Goal: Communication & Community: Share content

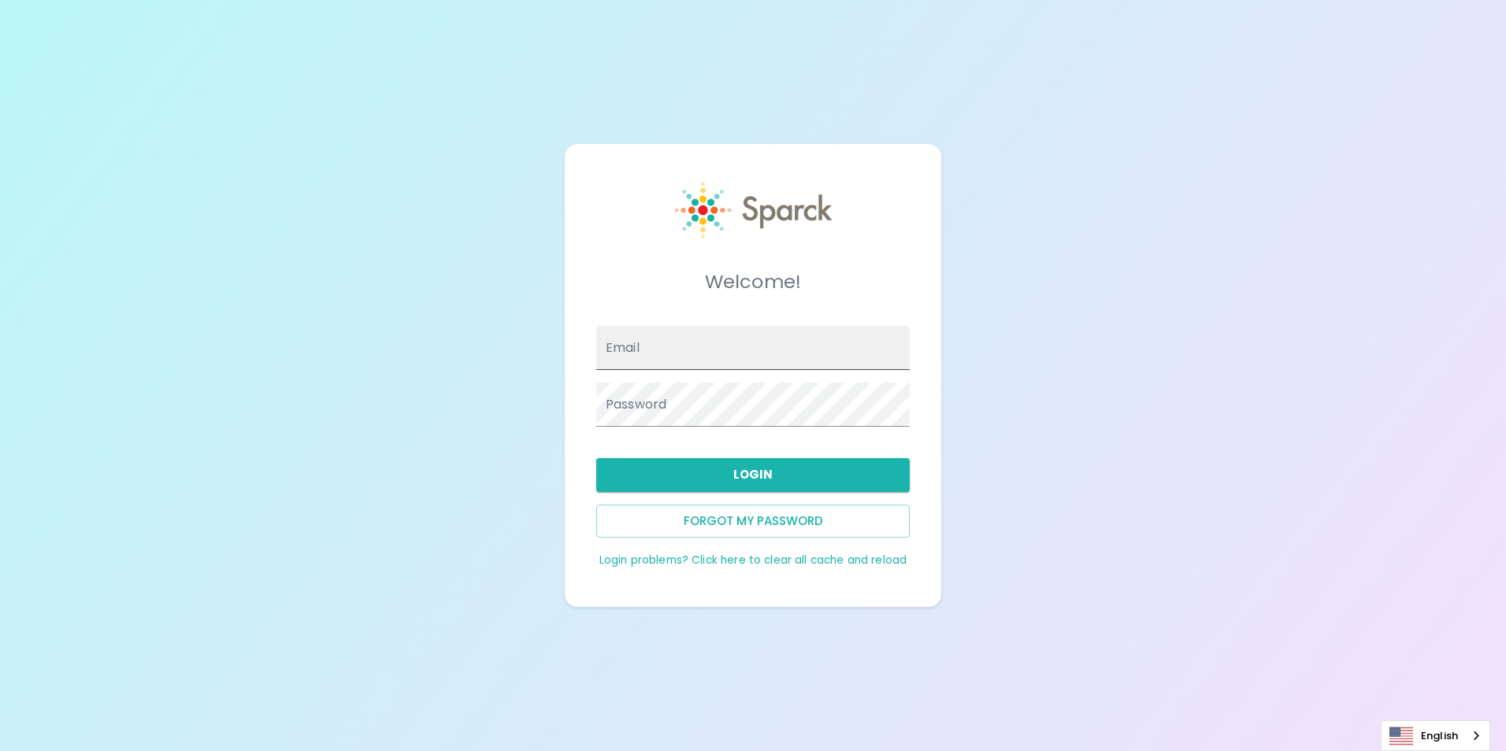
click at [691, 358] on input "Email" at bounding box center [752, 348] width 313 height 44
type input "[EMAIL_ADDRESS][DOMAIN_NAME]"
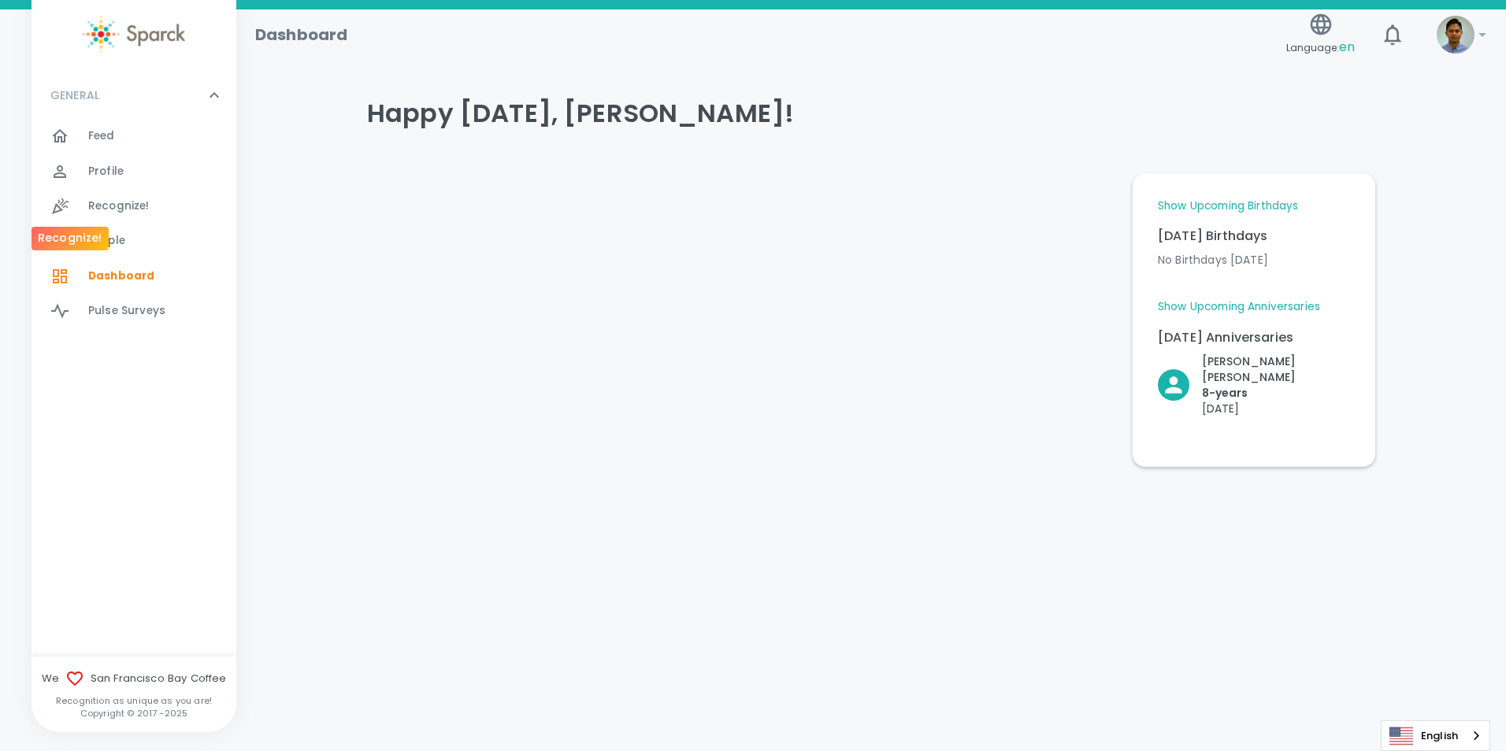
click at [76, 199] on div at bounding box center [69, 206] width 38 height 19
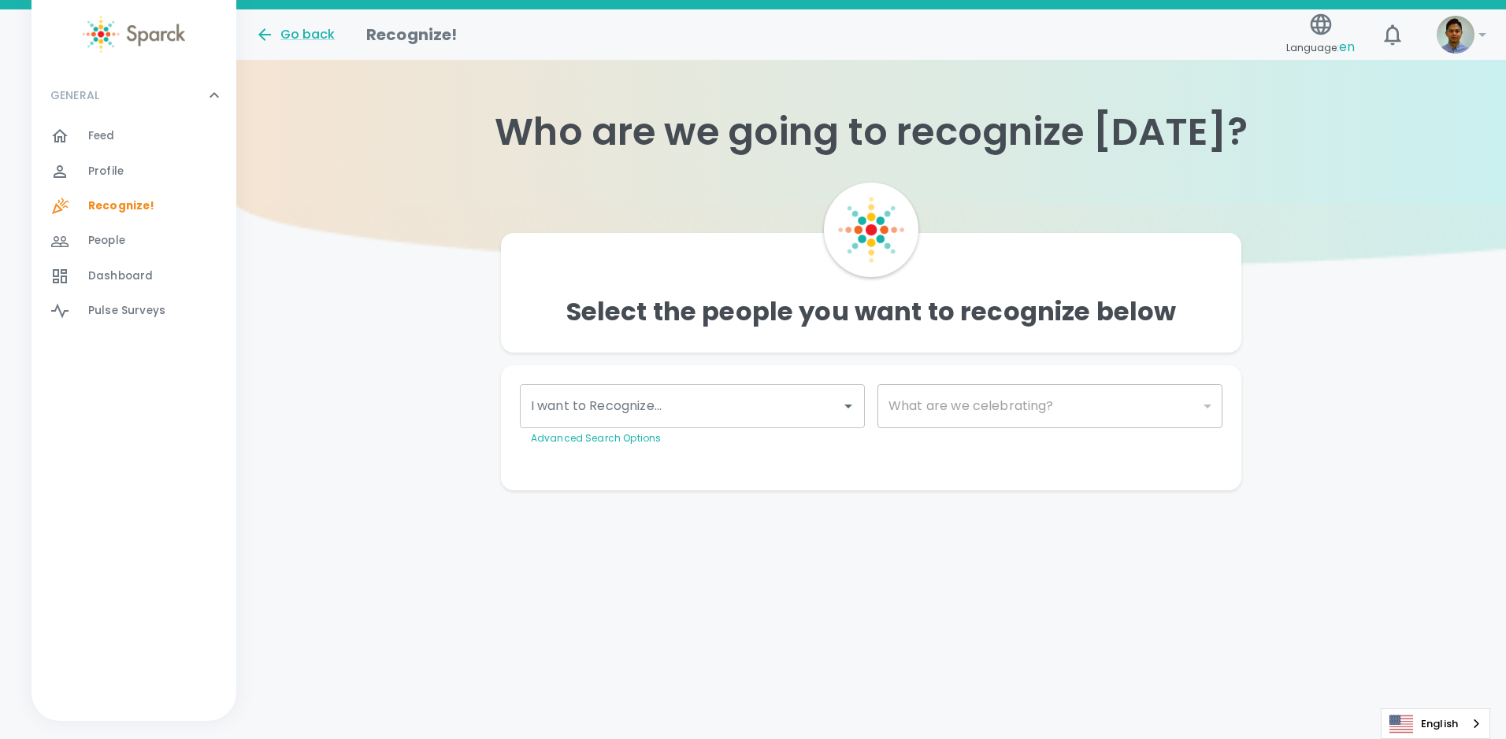
click at [780, 424] on div "I want to Recognize..." at bounding box center [692, 406] width 345 height 44
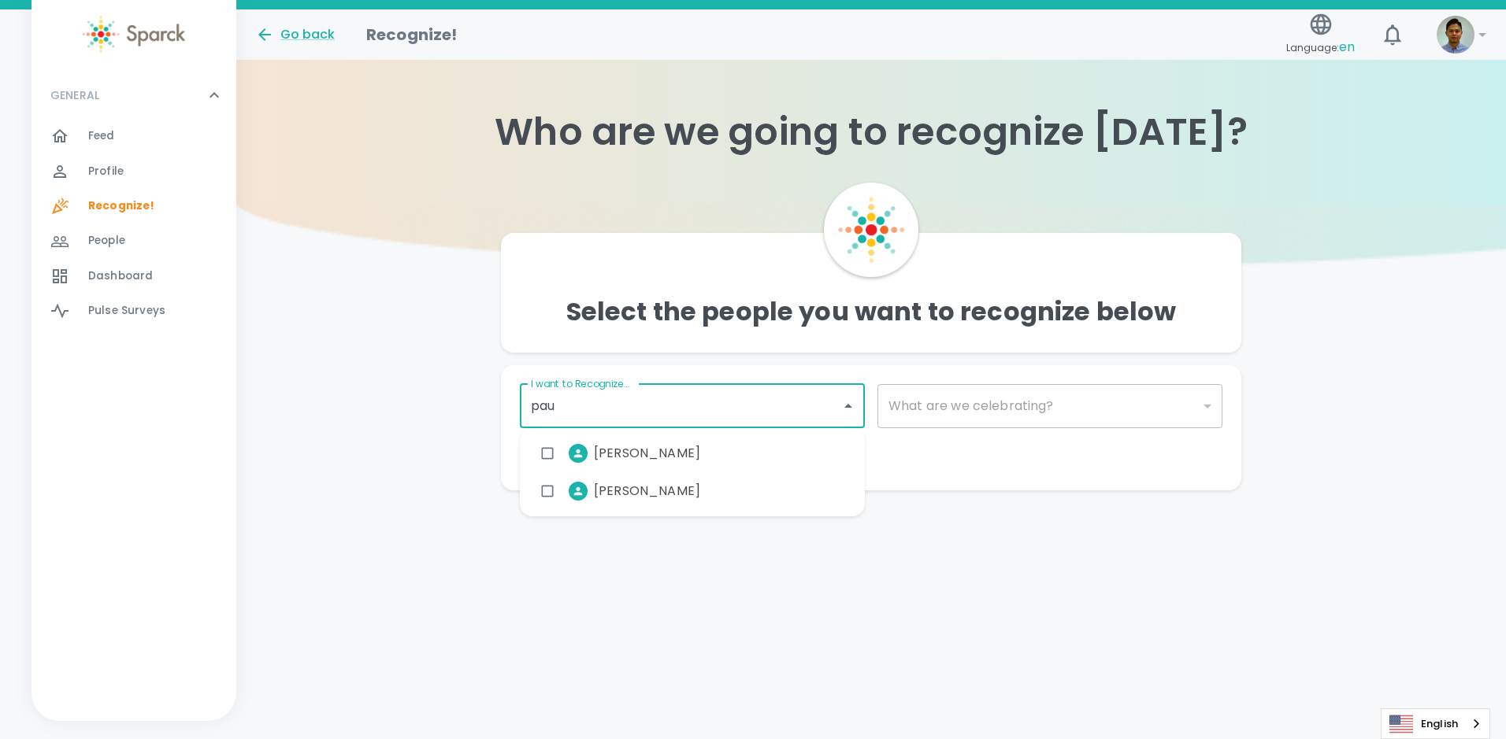
type input "[PERSON_NAME]"
click at [672, 443] on li "[PERSON_NAME]" at bounding box center [622, 453] width 180 height 39
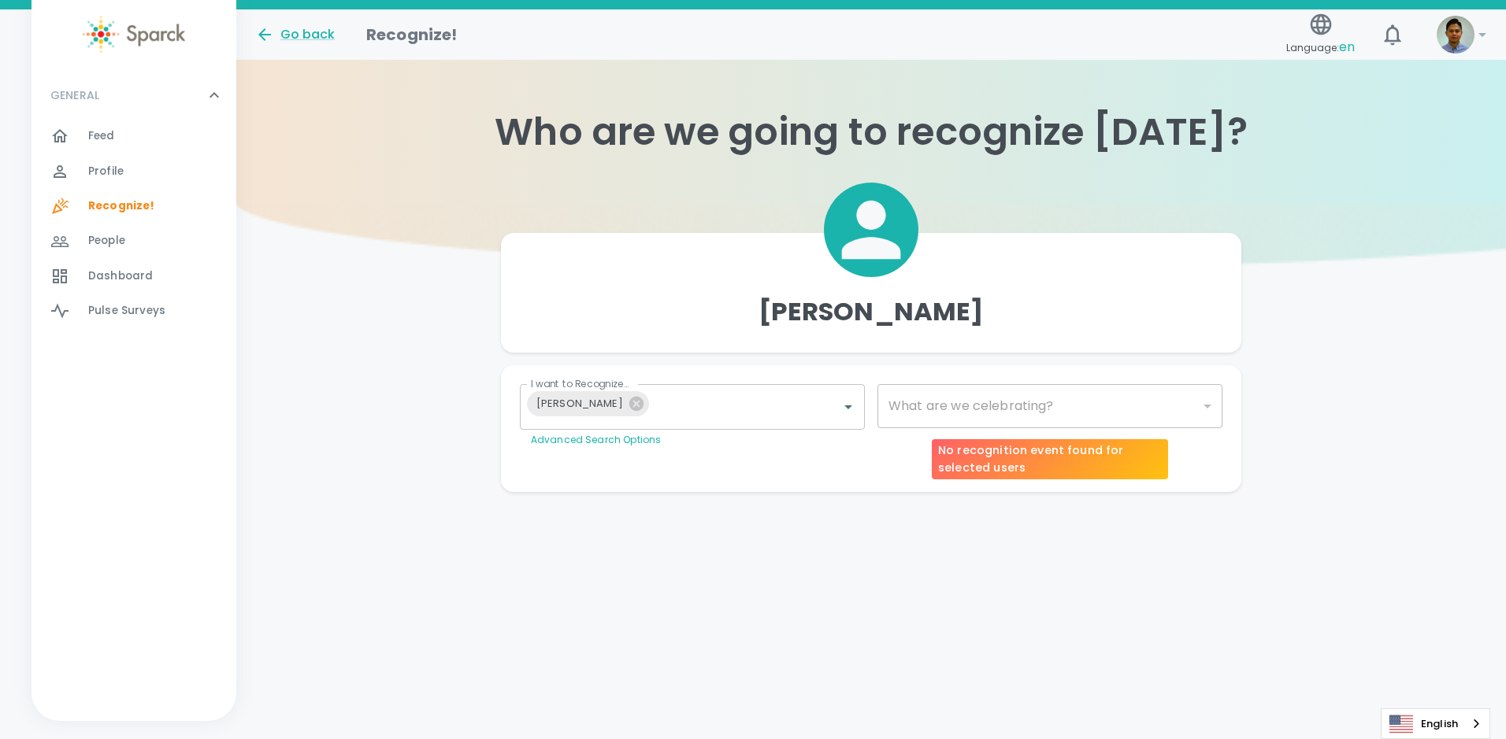
click at [1065, 391] on div "​" at bounding box center [1049, 406] width 345 height 44
click at [1058, 426] on div "​" at bounding box center [1049, 406] width 345 height 44
click at [1220, 413] on body "Skip Navigation Go back Recognize! Language: en ! GENERAL 0 Feed 0 Profile 0 Re…" at bounding box center [753, 277] width 1506 height 555
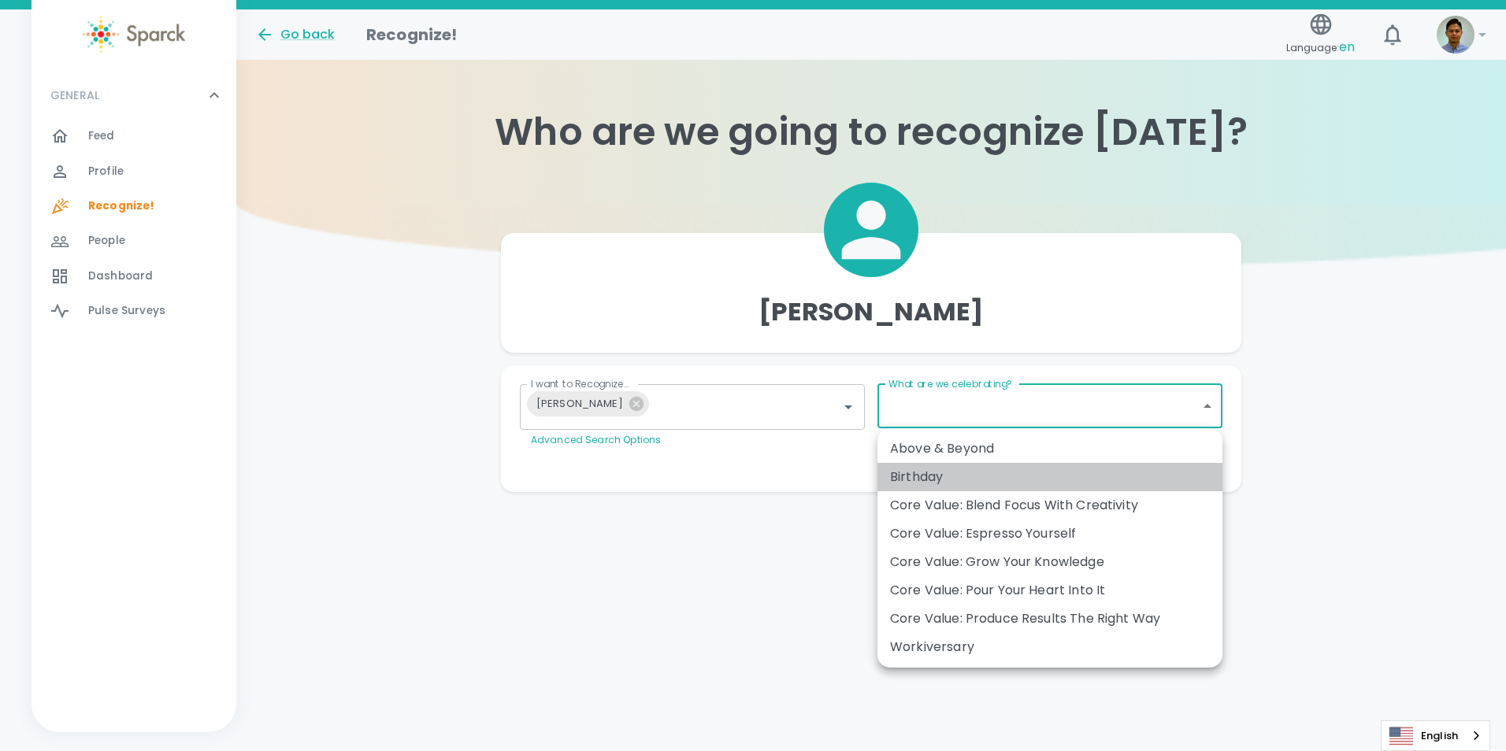
click at [1028, 469] on div "Birthday" at bounding box center [1050, 477] width 320 height 19
type input "2072"
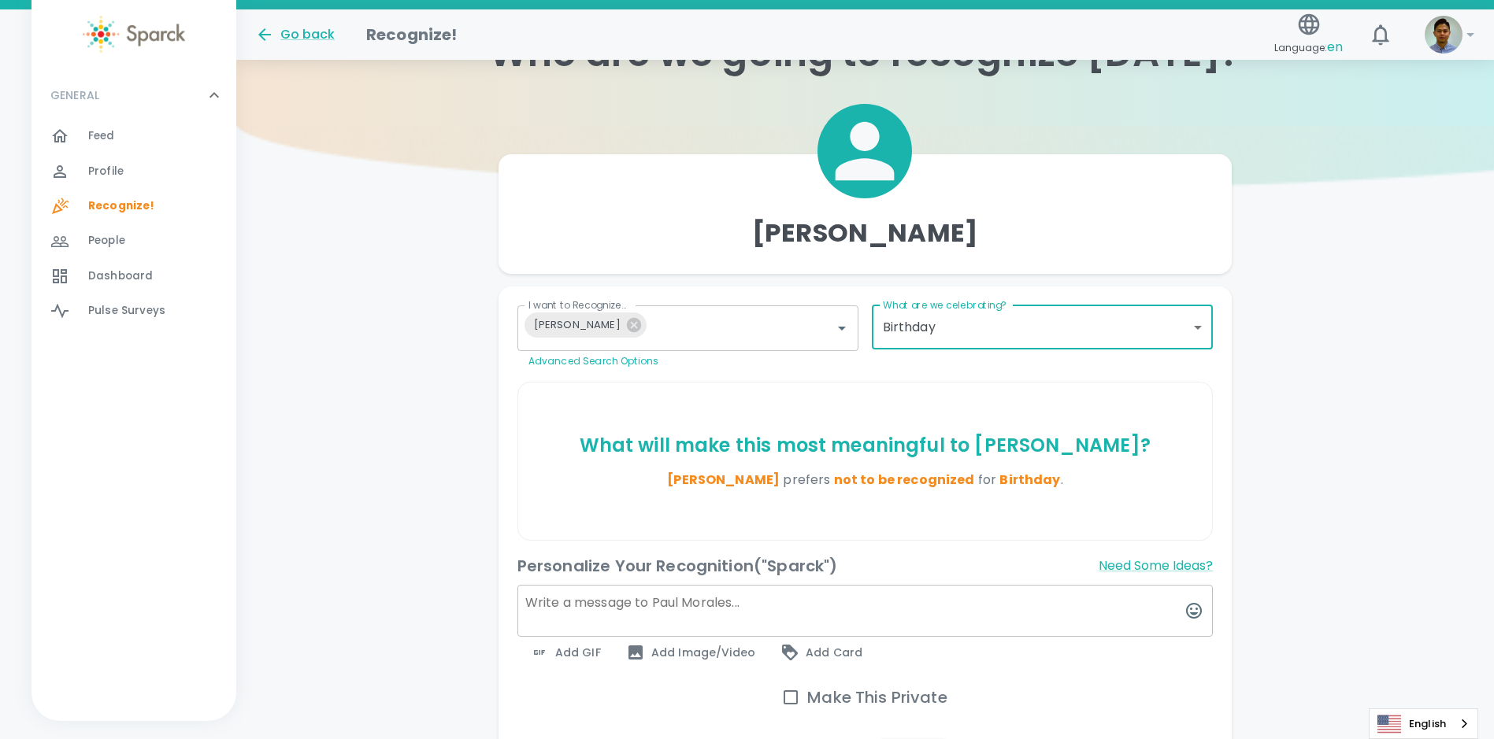
scroll to position [157, 0]
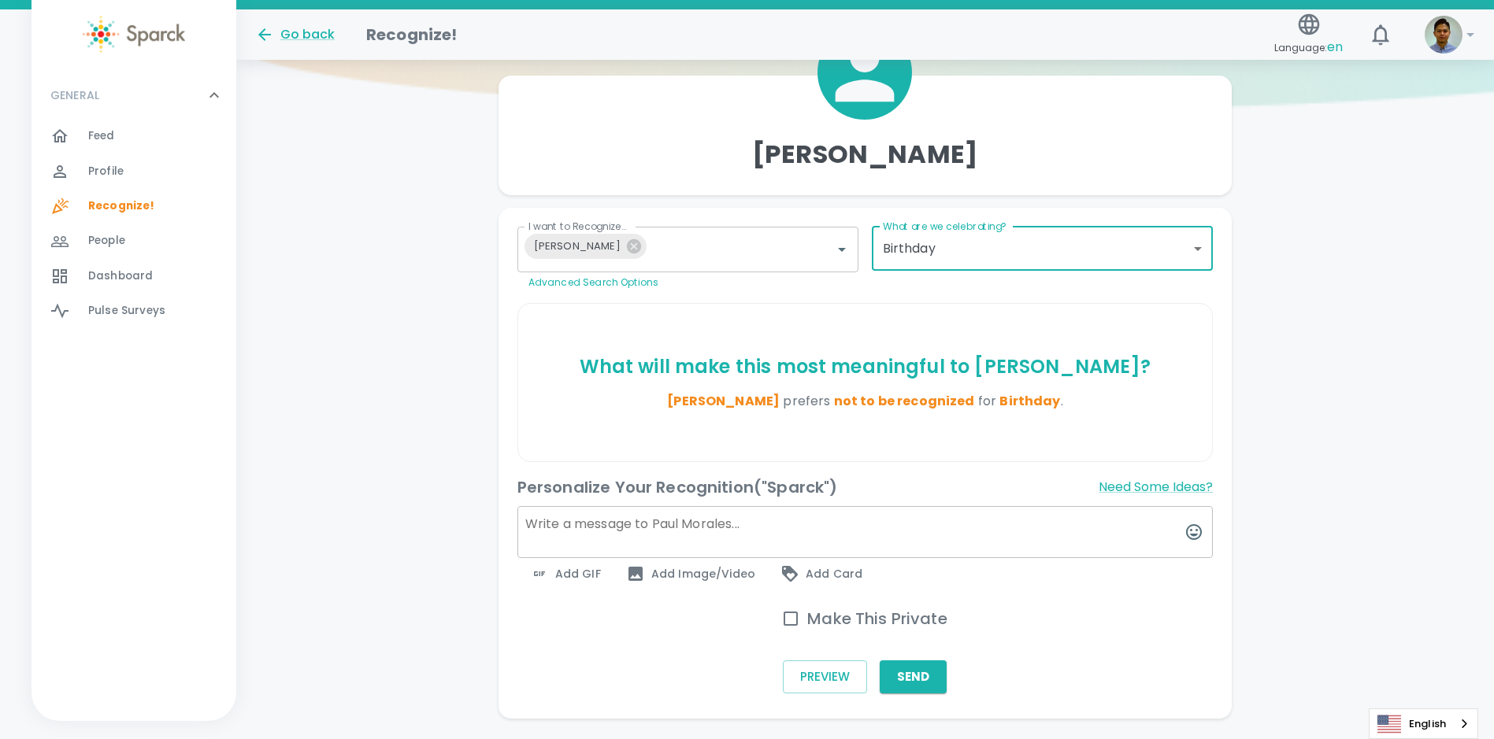
click at [547, 573] on icon at bounding box center [539, 574] width 19 height 19
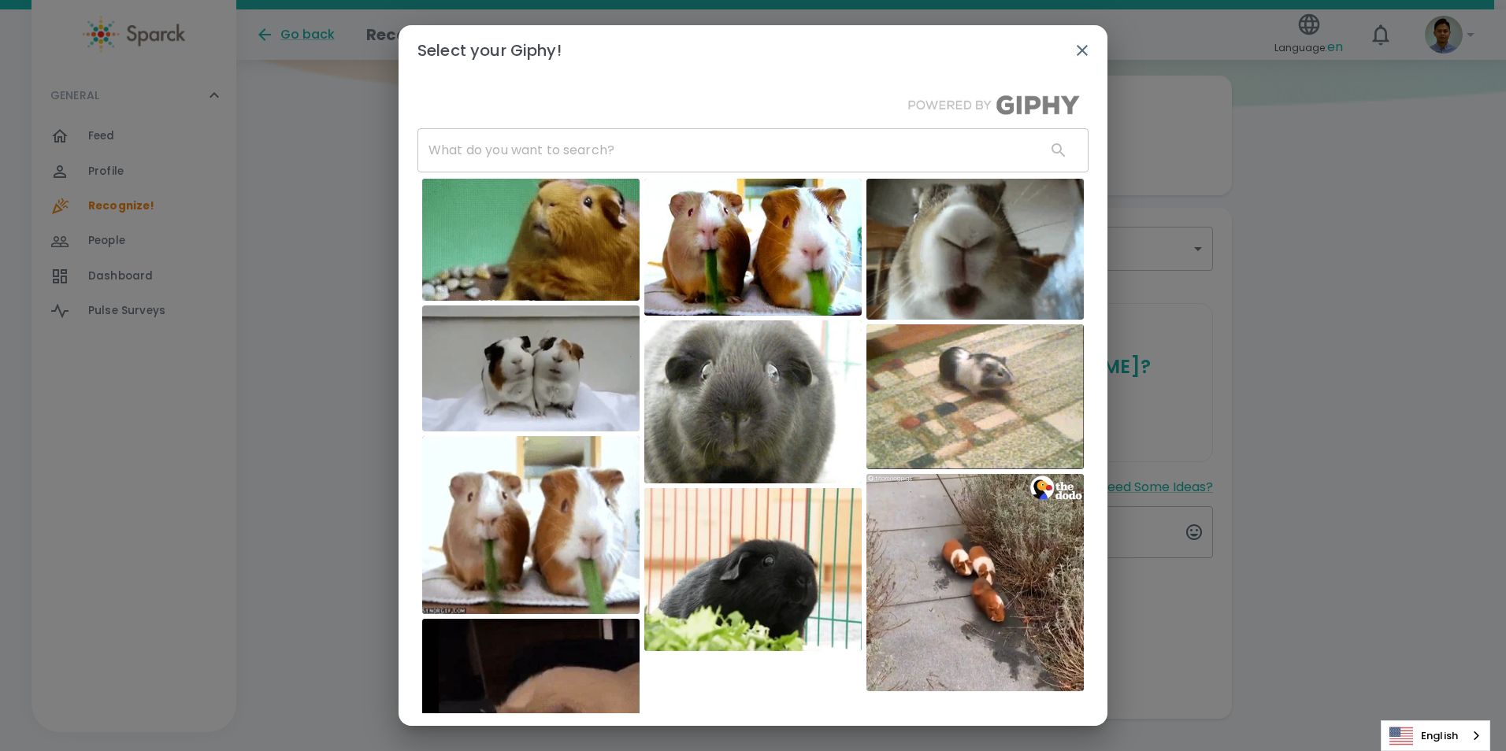
click at [680, 411] on img at bounding box center [752, 402] width 217 height 163
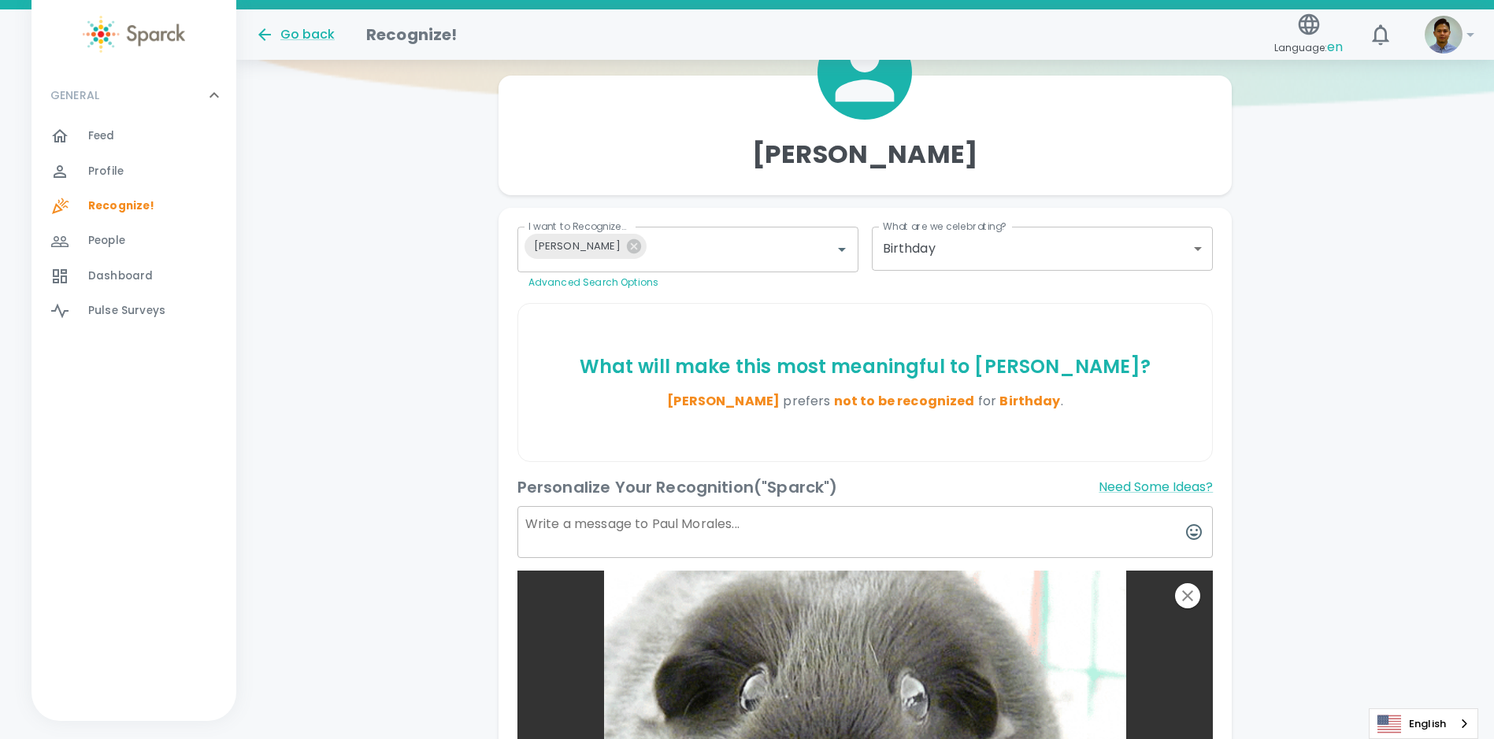
scroll to position [394, 0]
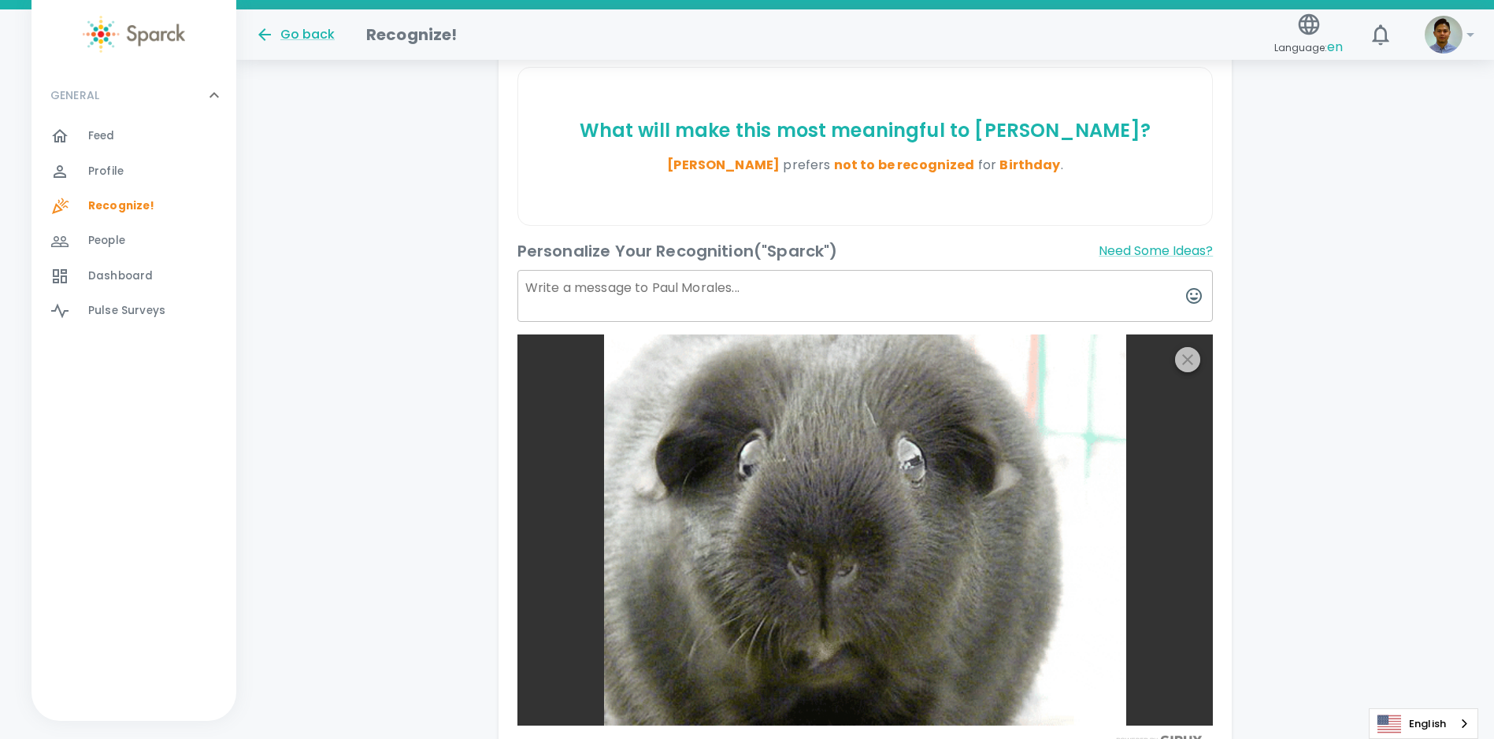
click at [1197, 358] on icon "button" at bounding box center [1187, 359] width 19 height 19
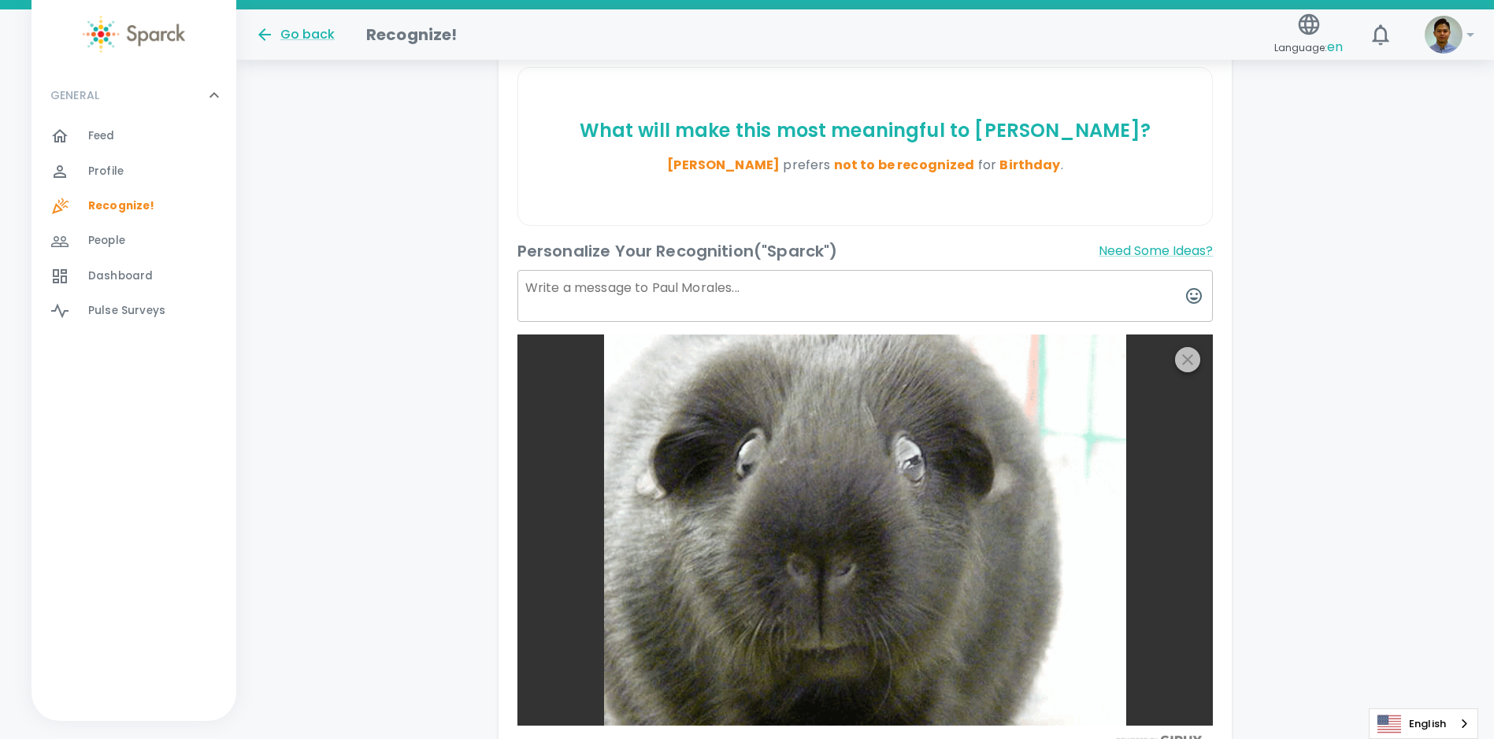
scroll to position [386, 0]
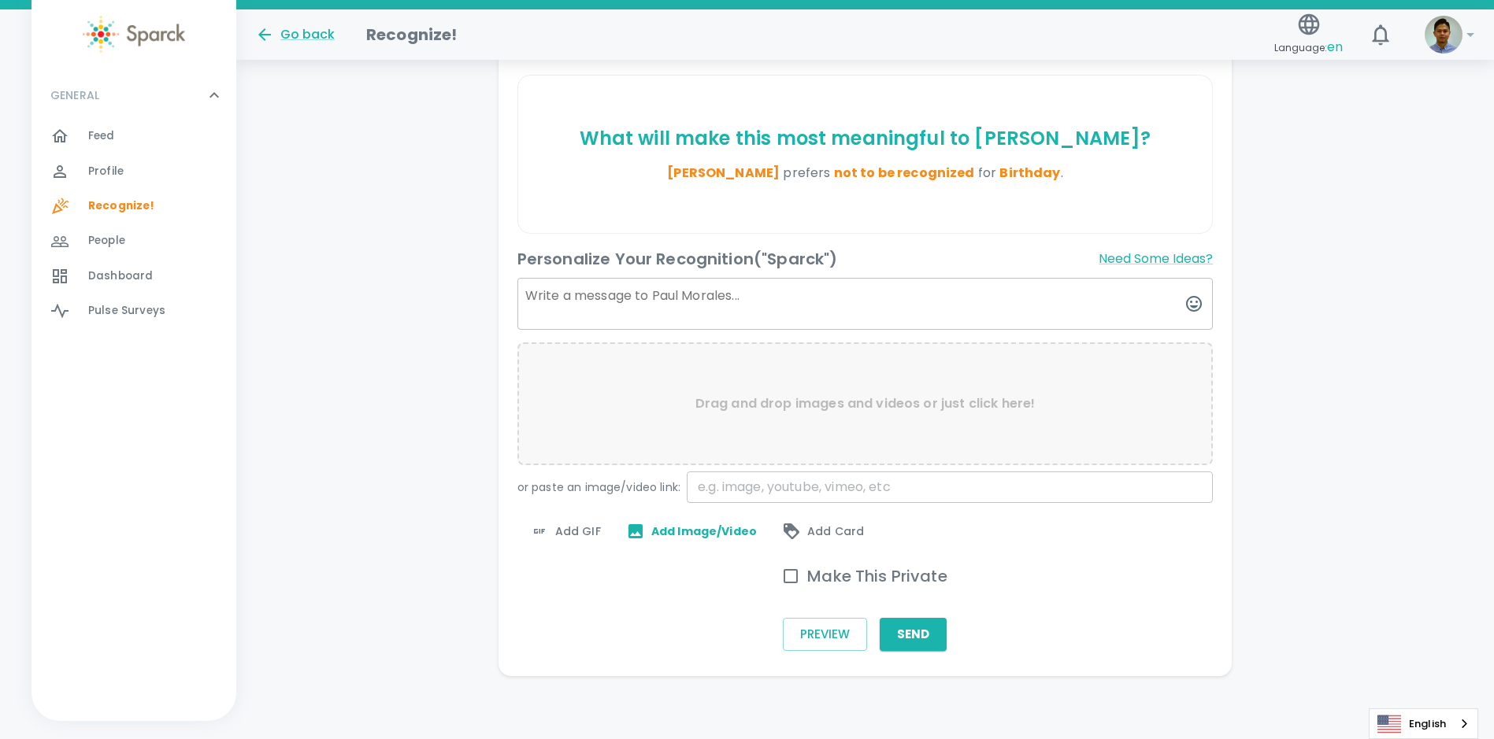
click at [561, 537] on span "Add GIF" at bounding box center [565, 531] width 71 height 19
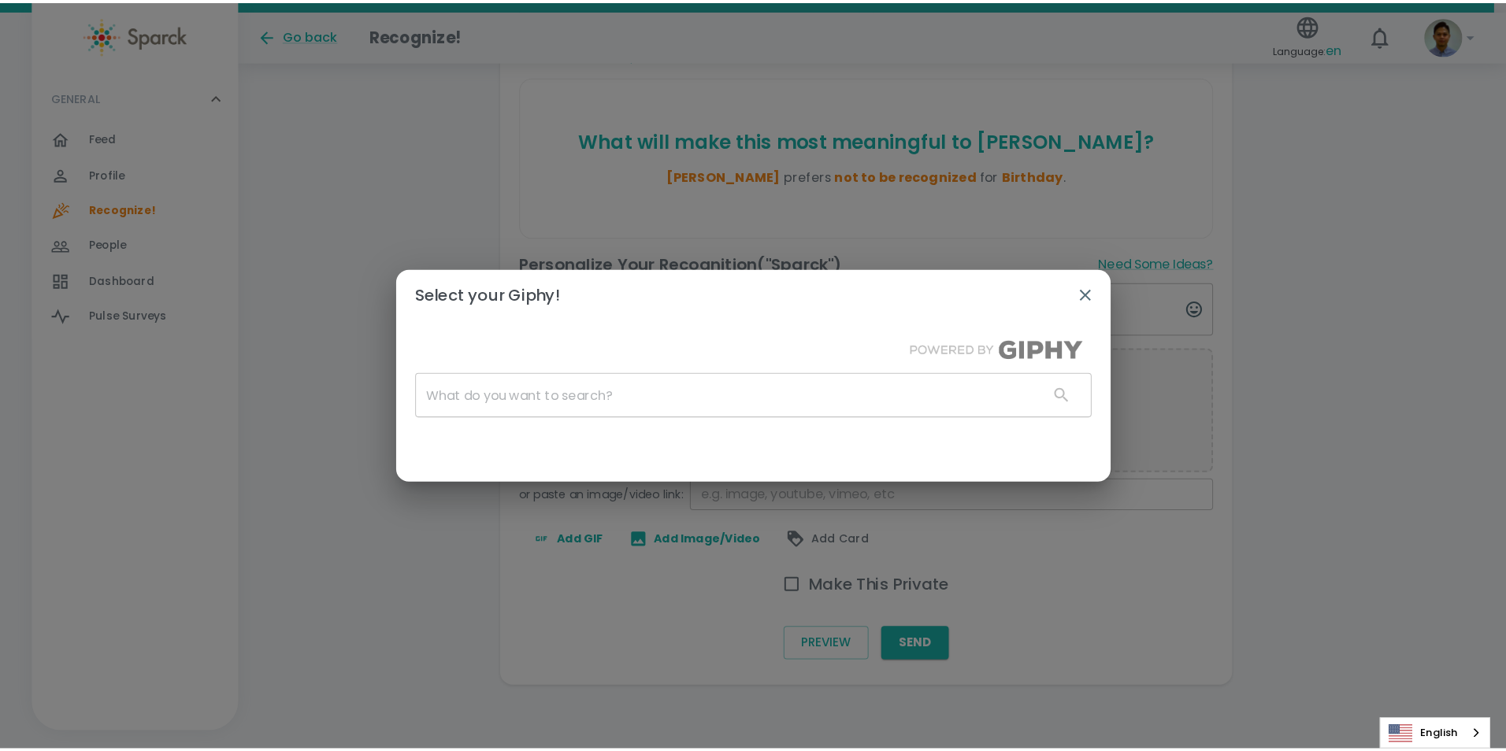
scroll to position [374, 0]
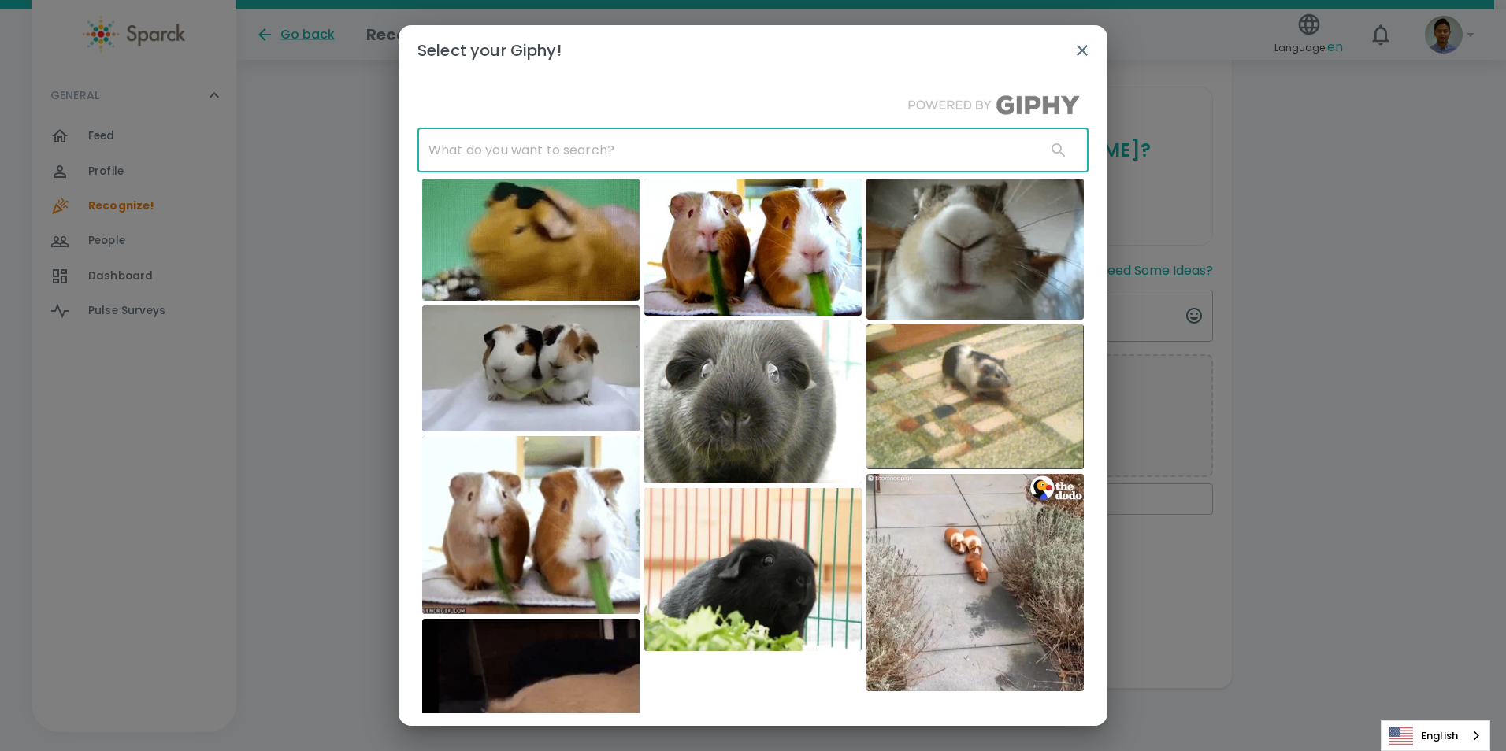
click at [659, 134] on input "text" at bounding box center [725, 150] width 616 height 44
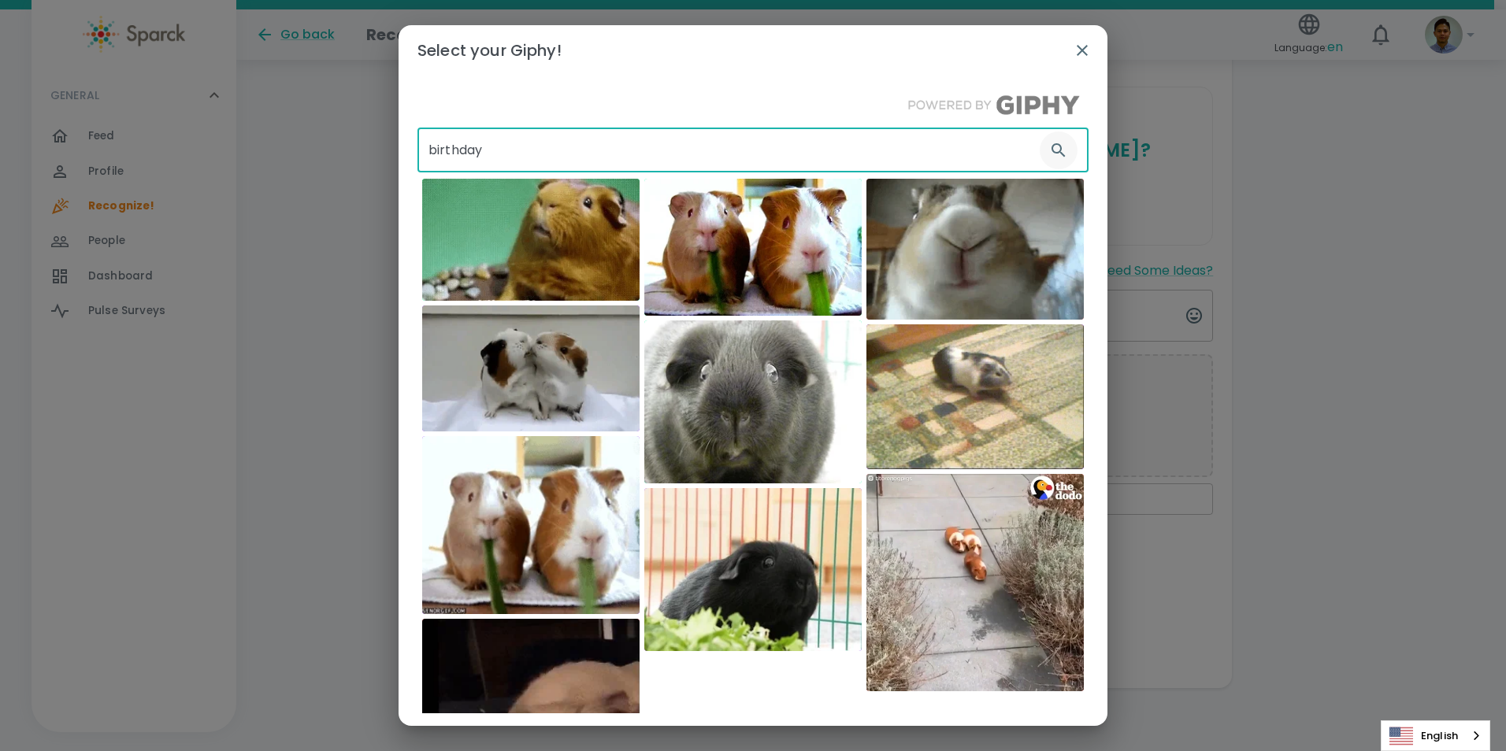
click at [1049, 149] on icon "button" at bounding box center [1058, 150] width 19 height 19
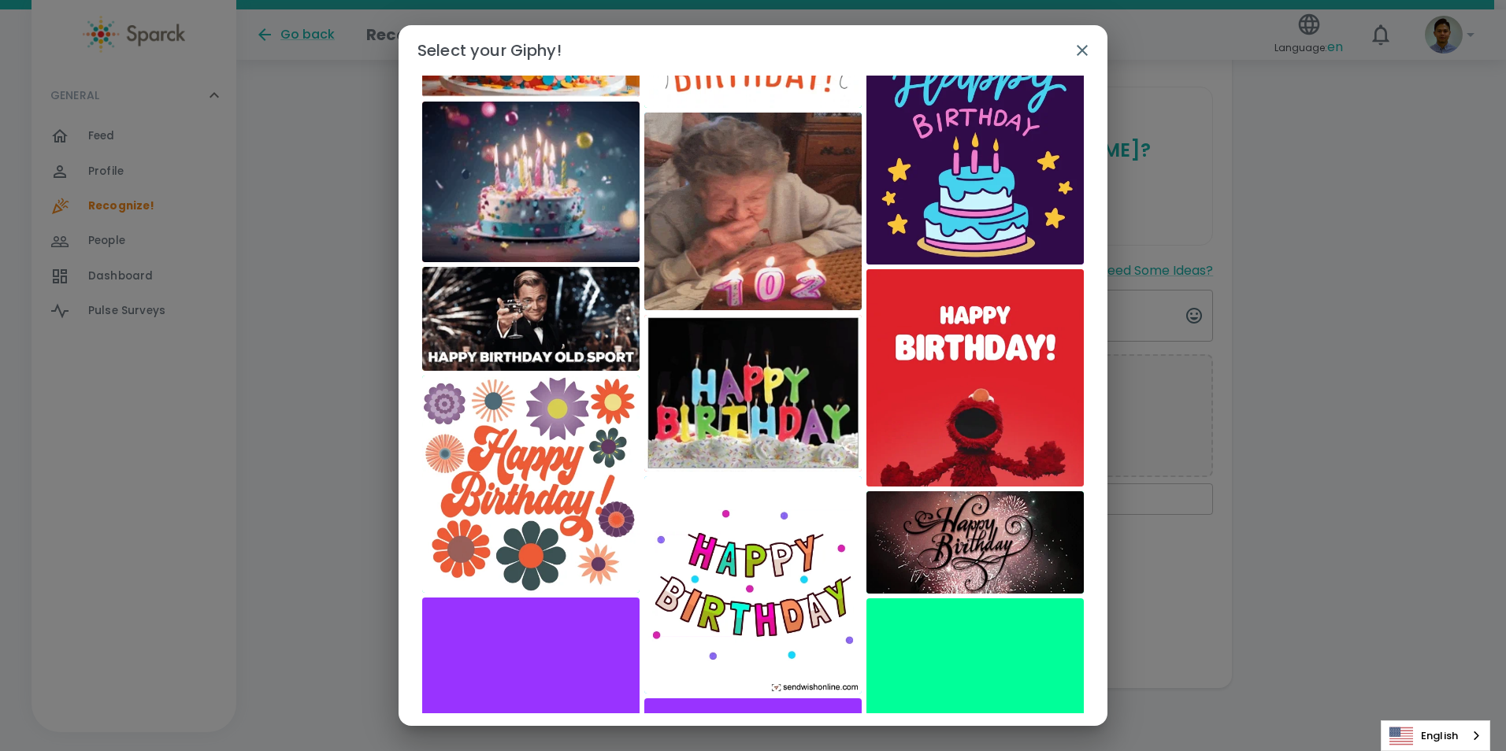
scroll to position [0, 0]
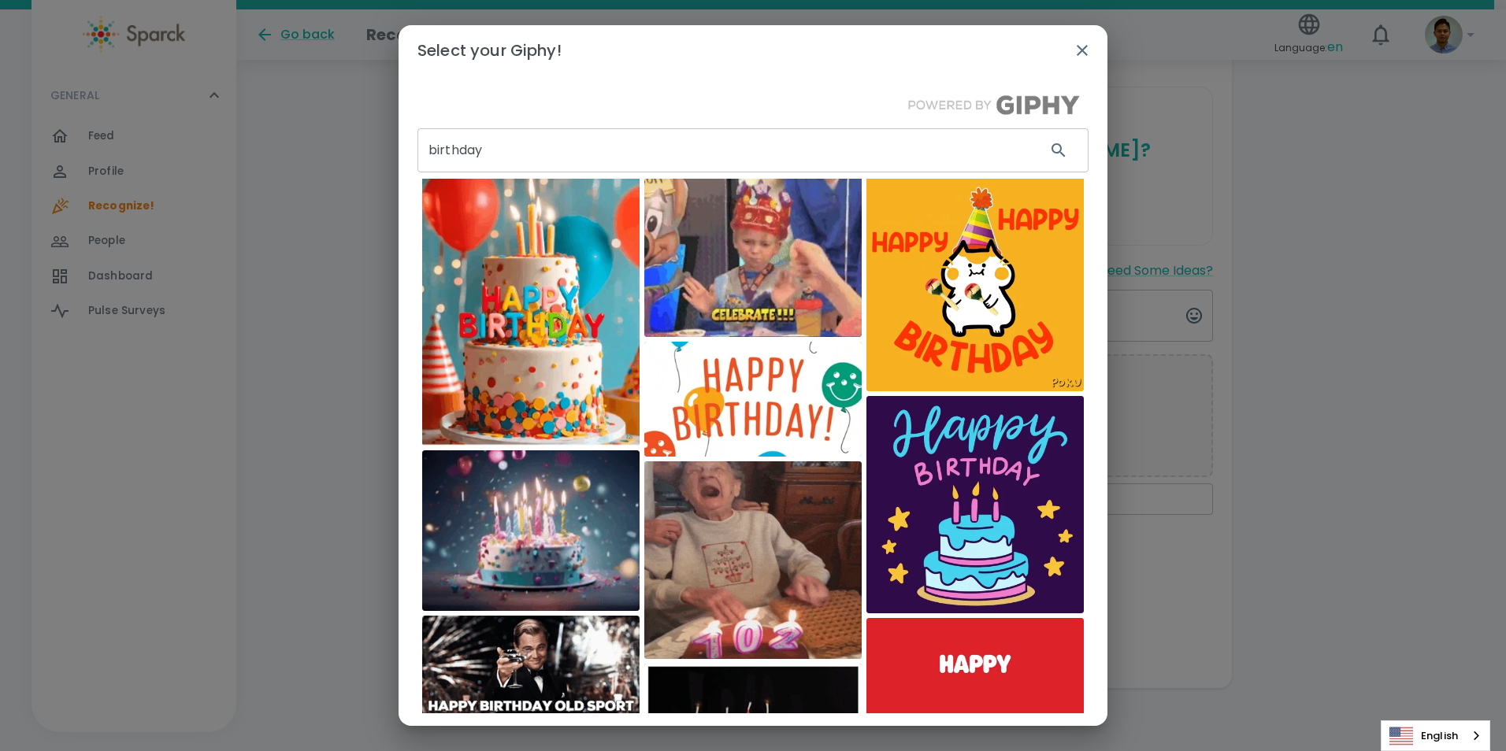
click at [900, 143] on input "birthday" at bounding box center [725, 150] width 616 height 44
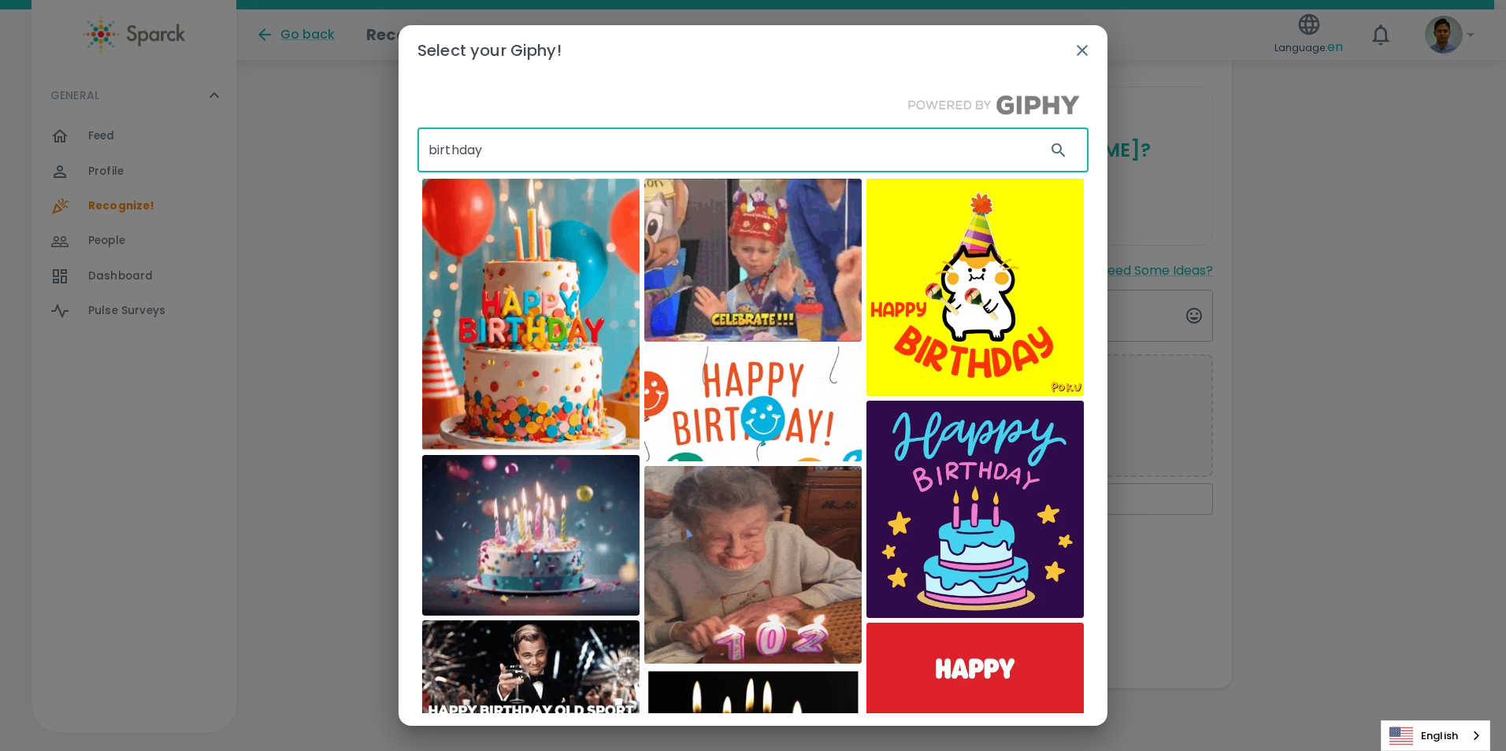
click at [900, 143] on input "birthday" at bounding box center [725, 150] width 616 height 44
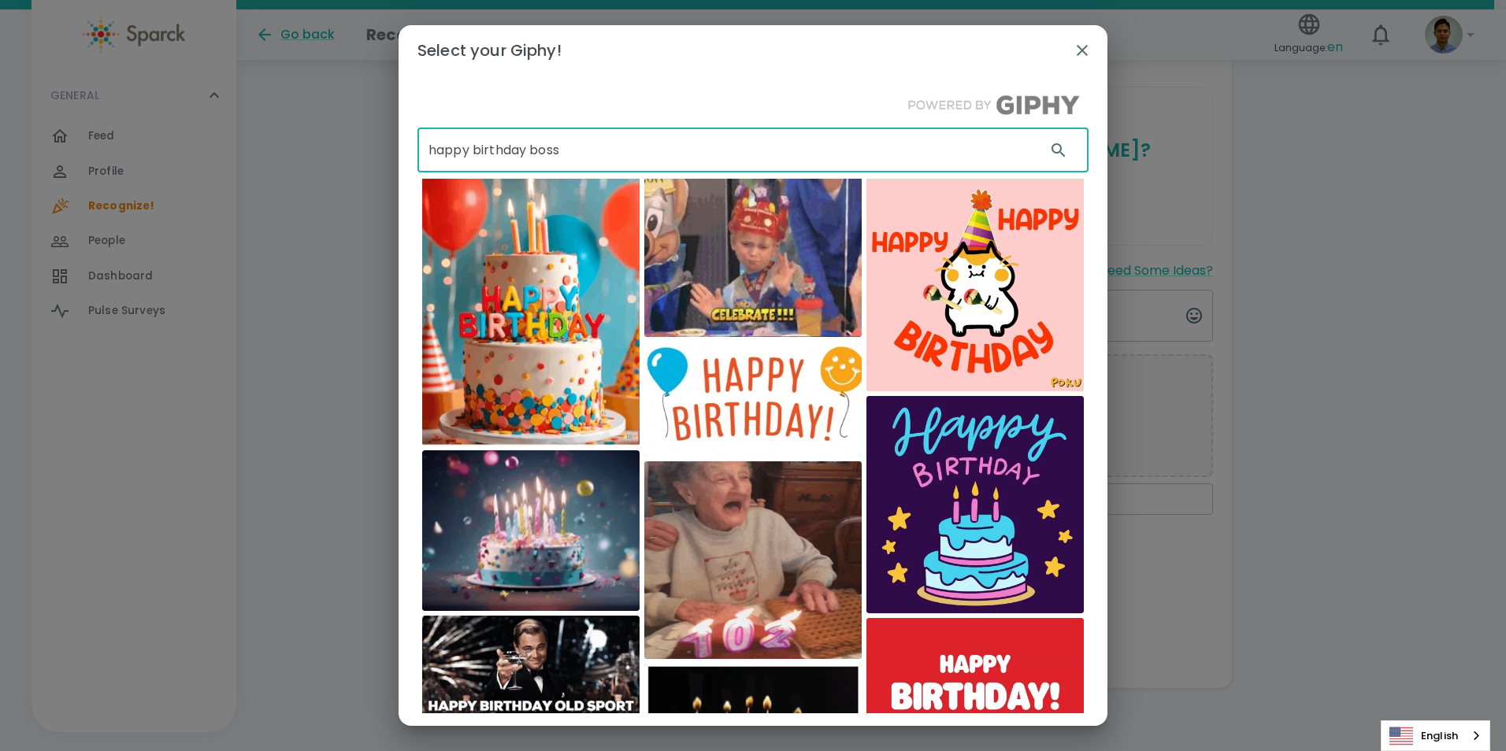
type input "happy birthday boss"
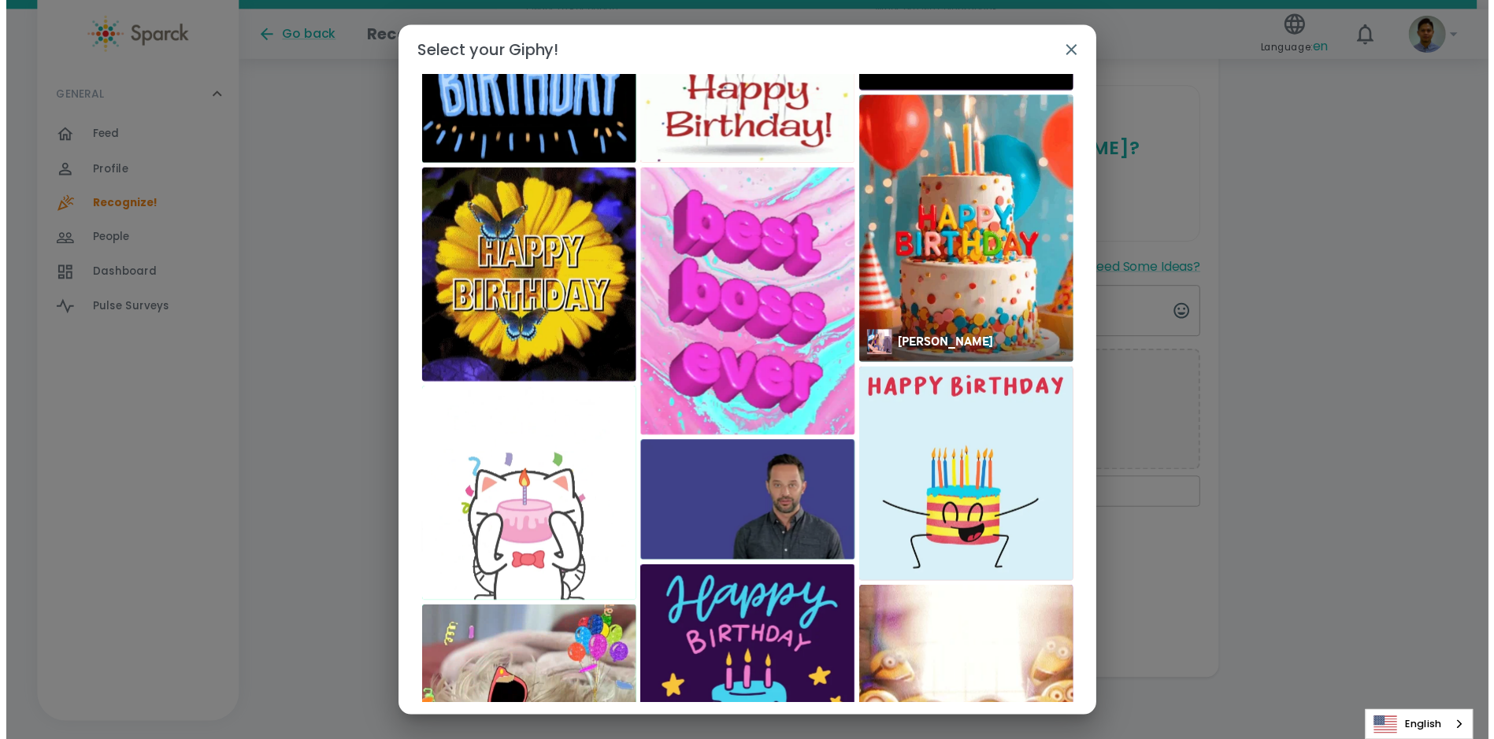
scroll to position [689, 0]
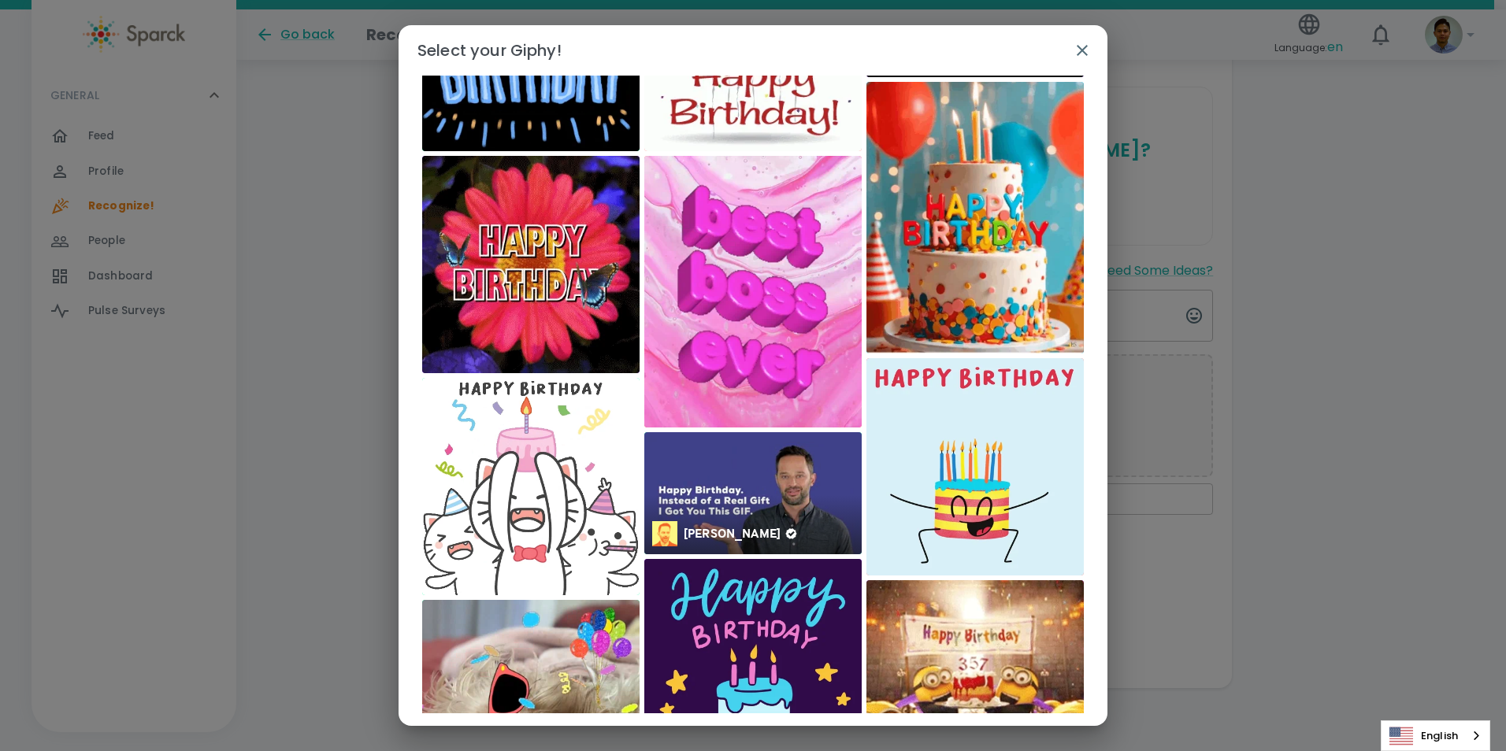
click at [755, 502] on img at bounding box center [752, 493] width 217 height 122
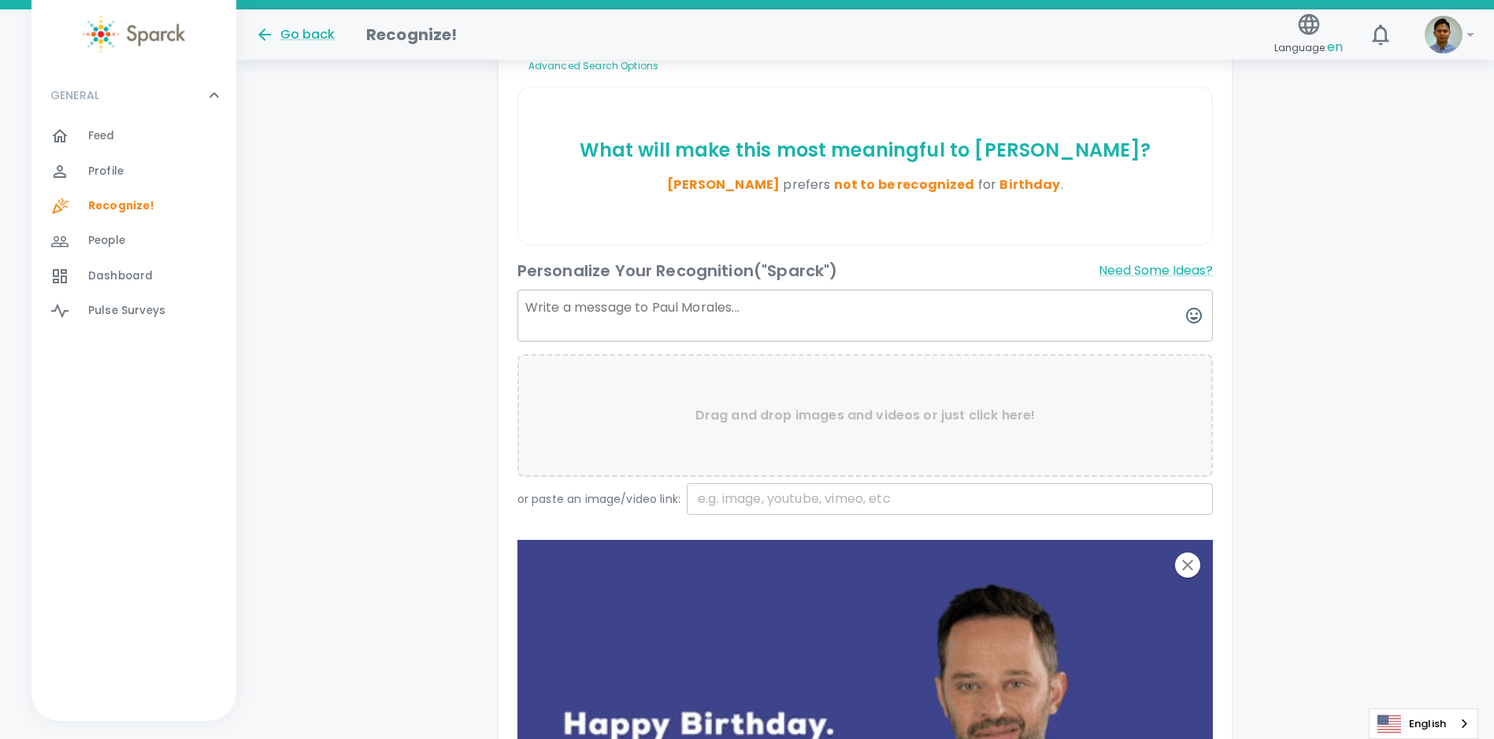
click at [867, 321] on textarea at bounding box center [865, 316] width 696 height 52
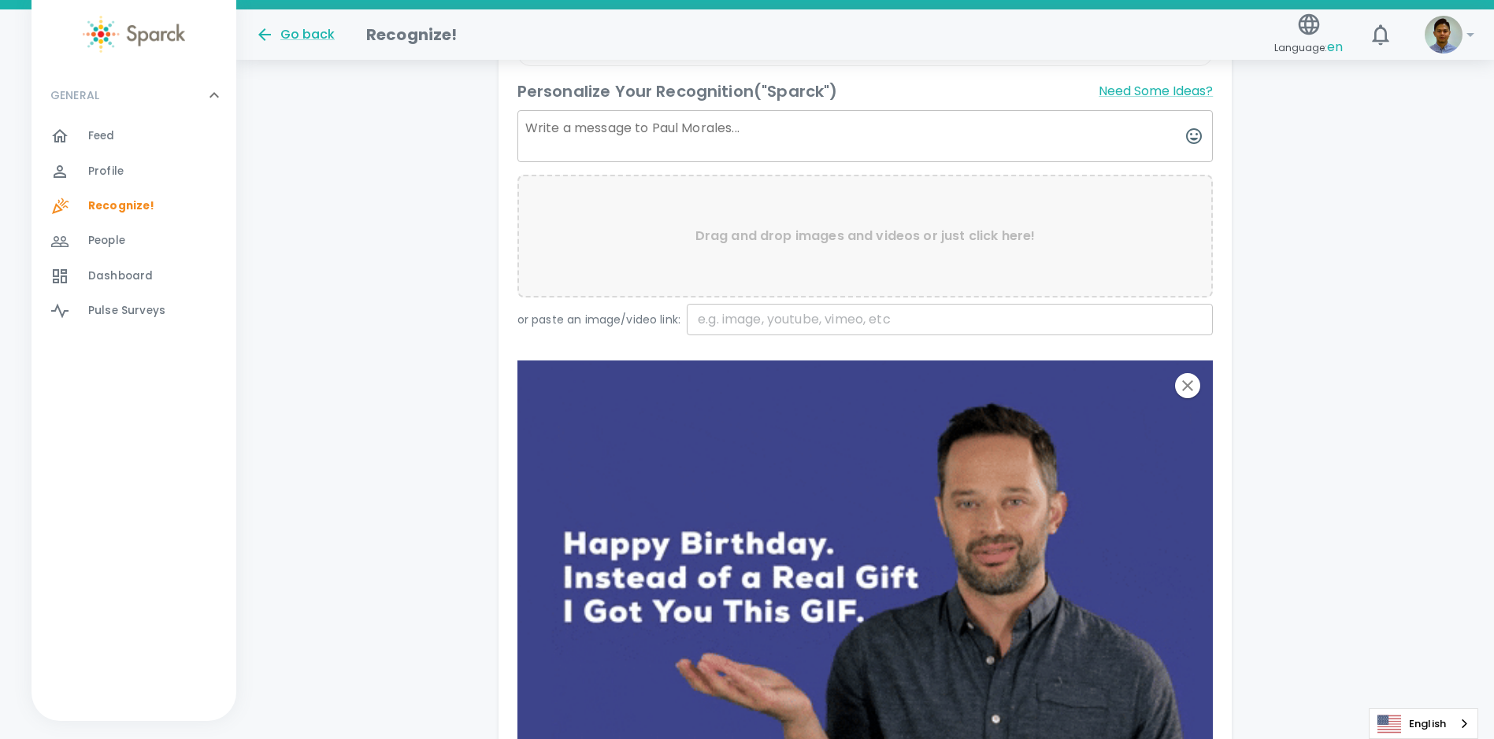
scroll to position [396, 0]
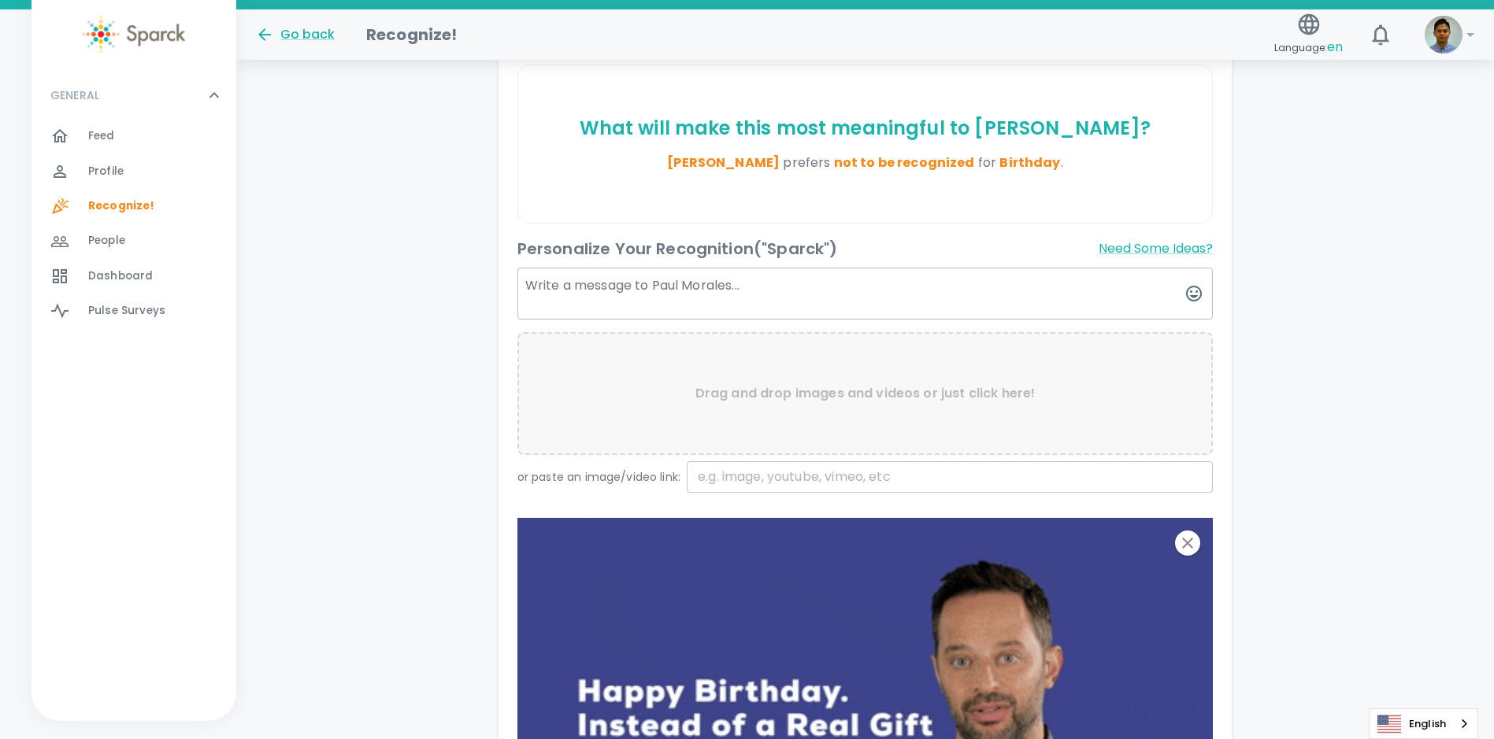
click at [634, 290] on textarea at bounding box center [865, 294] width 696 height 52
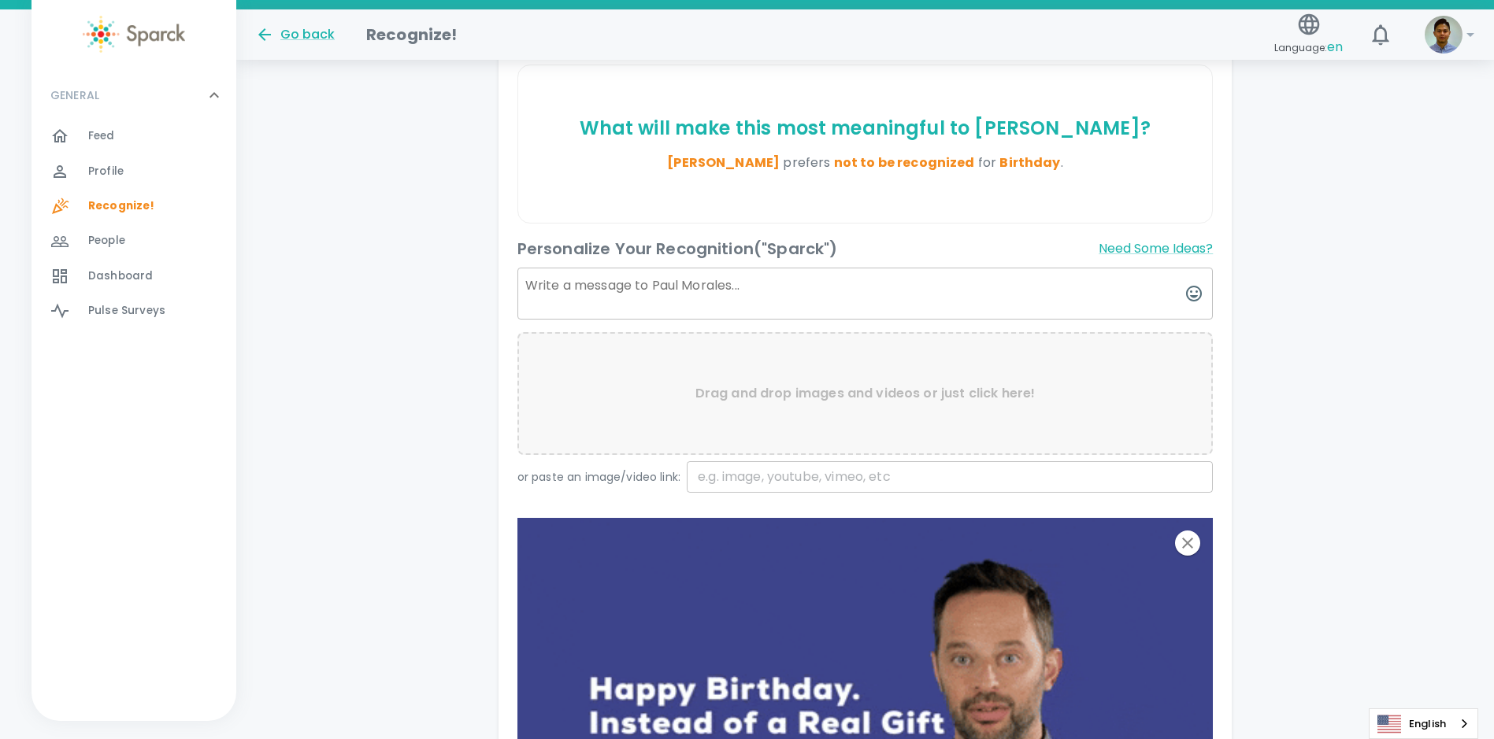
paste textarea "Happy Birthday to an incredible leader and genuinely great person! Your guidanc…"
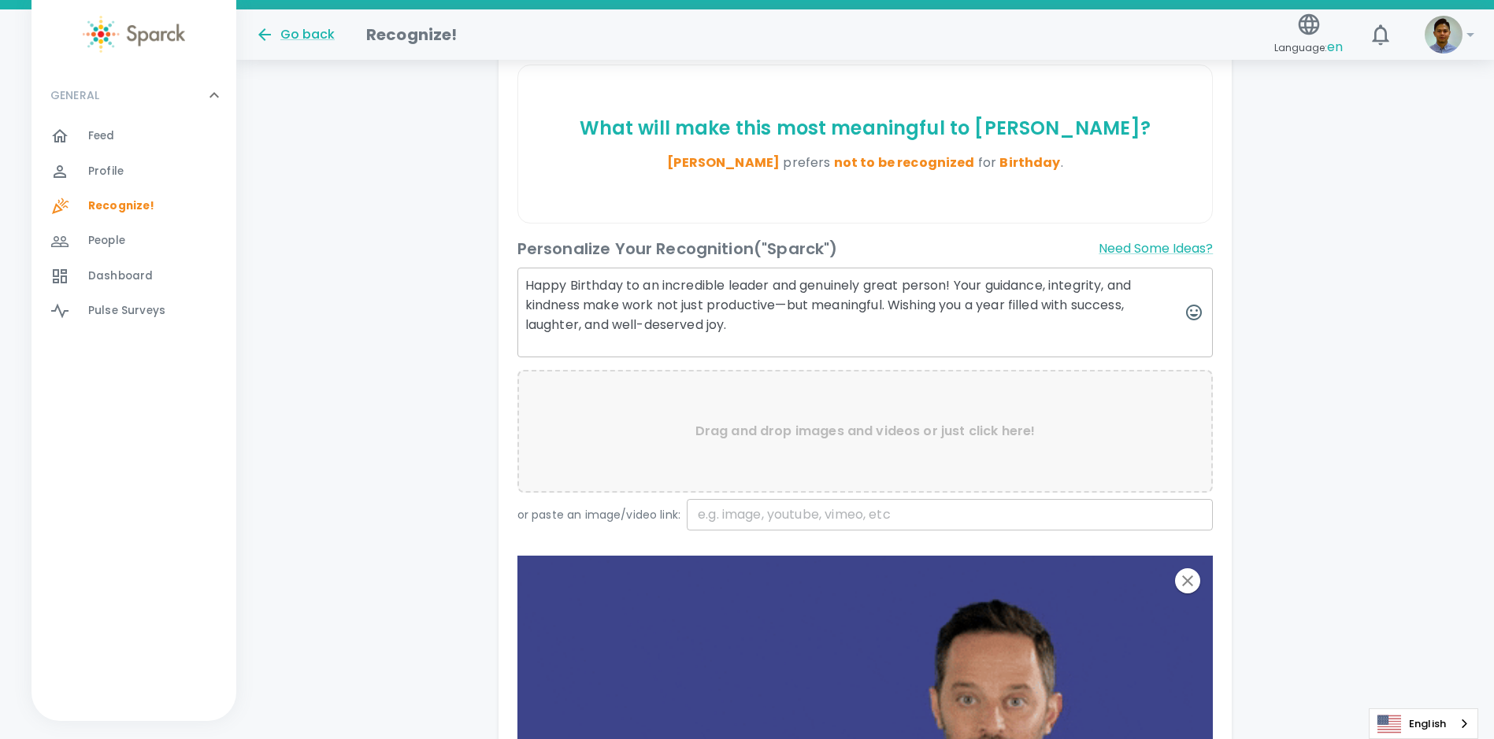
click at [571, 283] on textarea "Happy Birthday to an incredible leader and genuinely great person! Your guidanc…" at bounding box center [865, 313] width 696 height 90
drag, startPoint x: 610, startPoint y: 324, endPoint x: 726, endPoint y: 326, distance: 115.8
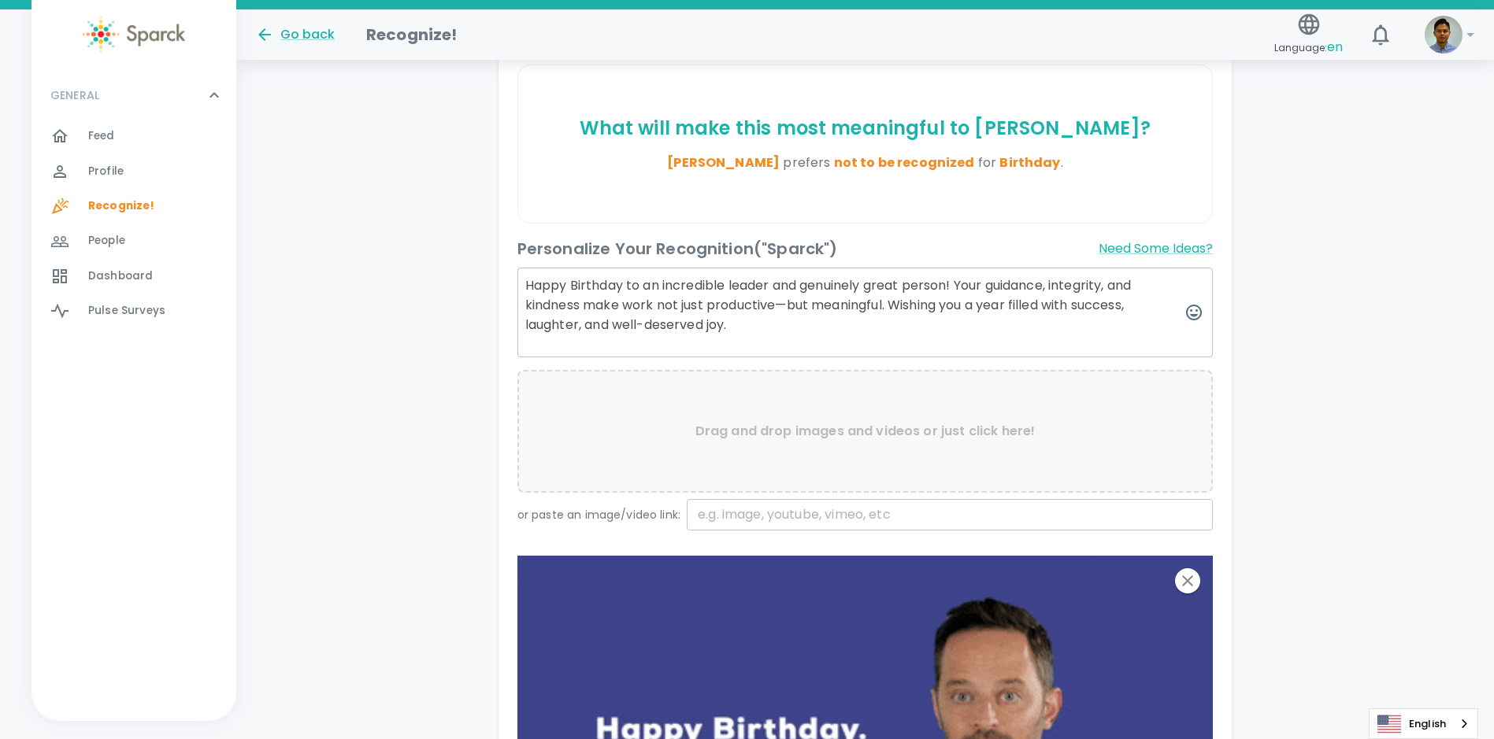
click at [726, 326] on textarea "Happy Birthday to an incredible leader and genuinely great person! Your guidanc…" at bounding box center [865, 313] width 696 height 90
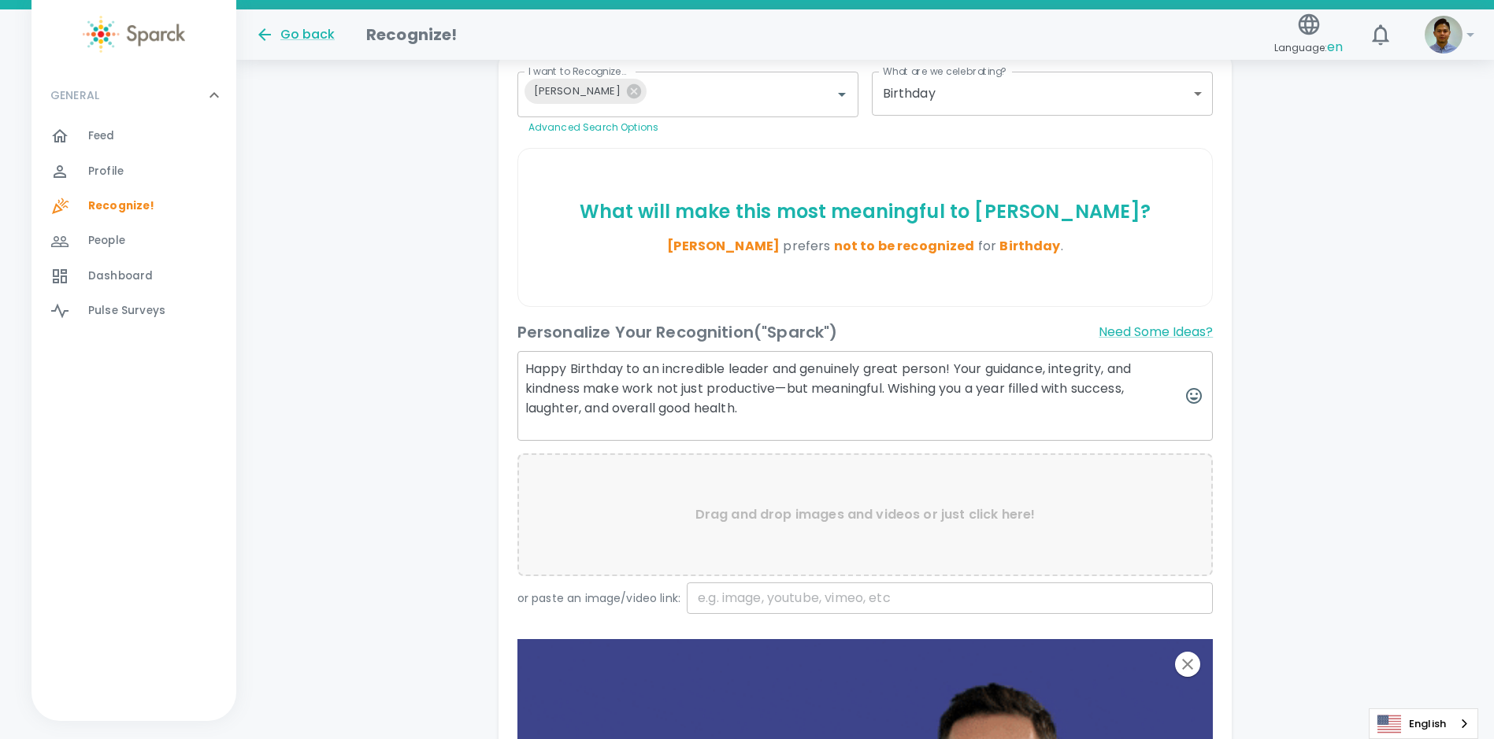
scroll to position [295, 0]
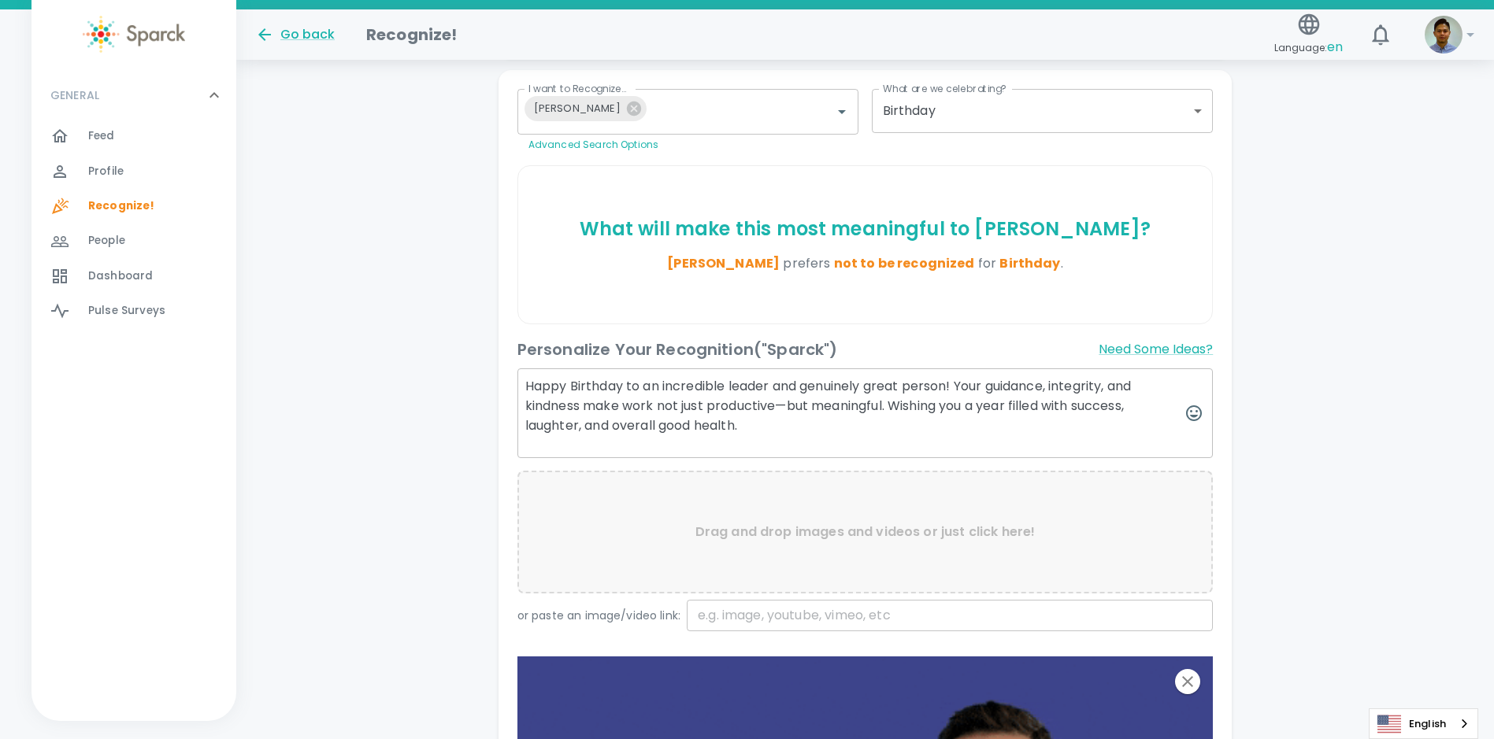
type textarea "Happy Birthday to an incredible leader and genuinely great person! Your guidanc…"
